Goal: Consume media (video, audio)

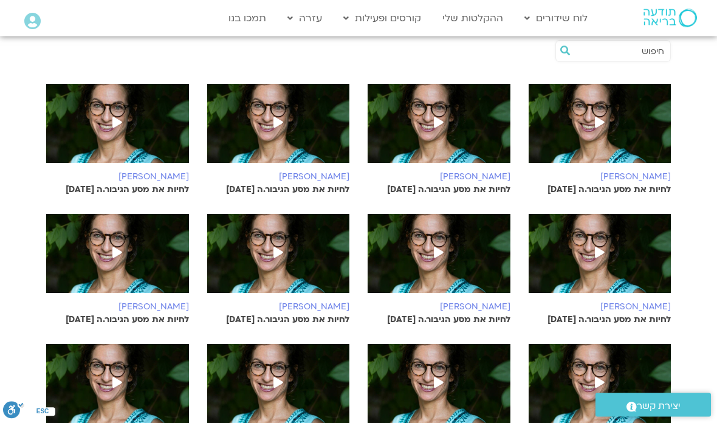
scroll to position [331, 0]
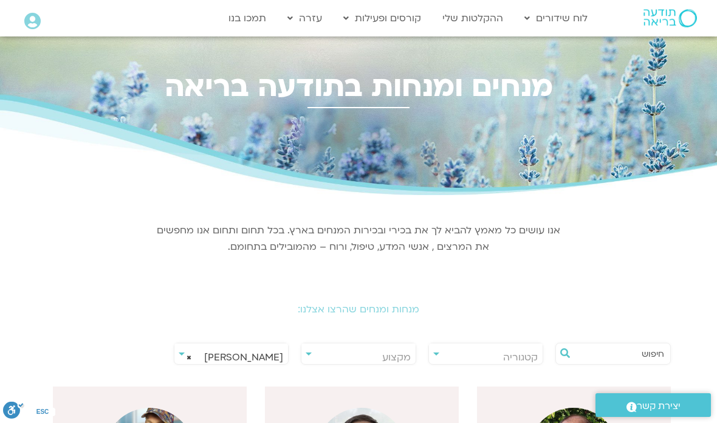
select select "******"
click at [612, 46] on link "לוח שידורים יומי" at bounding box center [585, 44] width 134 height 28
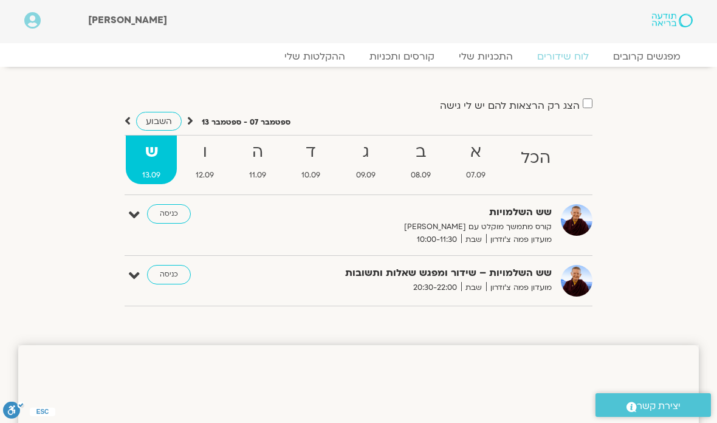
click at [479, 159] on strong "א" at bounding box center [476, 151] width 52 height 27
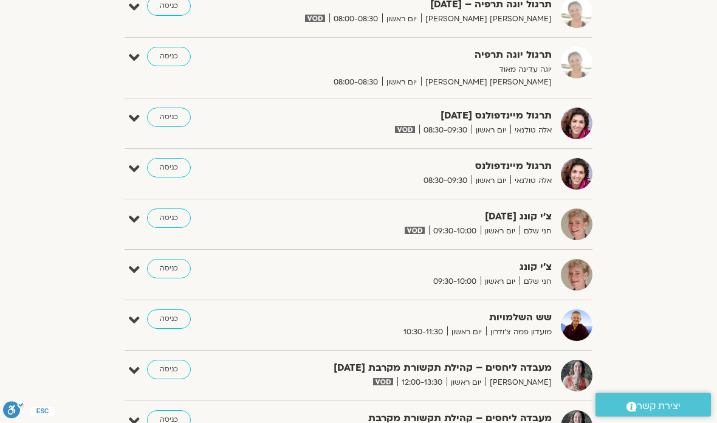
scroll to position [490, 0]
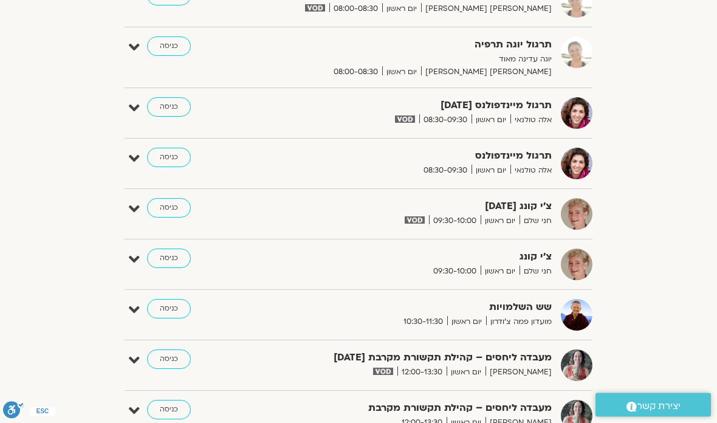
click at [170, 208] on link "כניסה" at bounding box center [169, 208] width 44 height 19
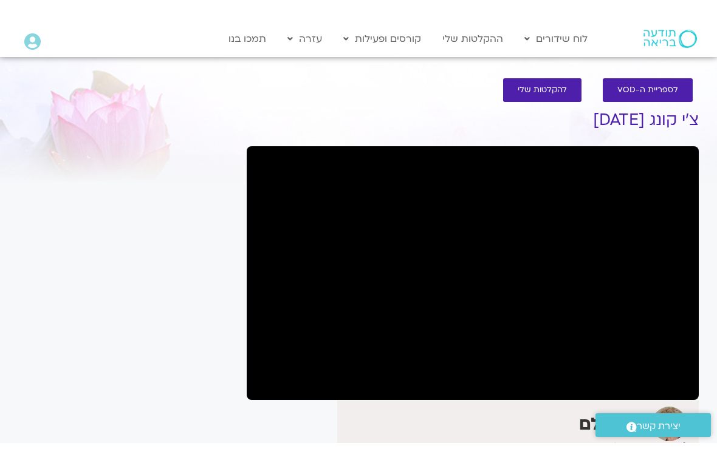
scroll to position [15, 0]
